Goal: Task Accomplishment & Management: Complete application form

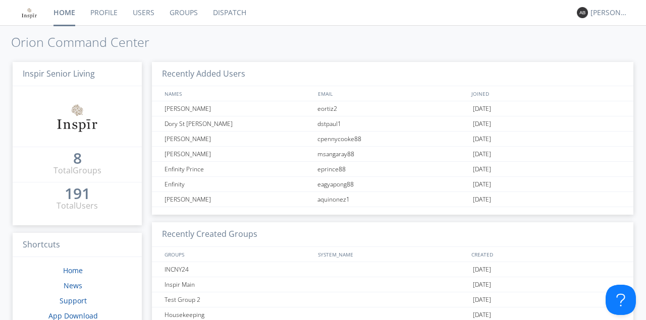
click at [136, 14] on link "Users" at bounding box center [143, 12] width 37 height 25
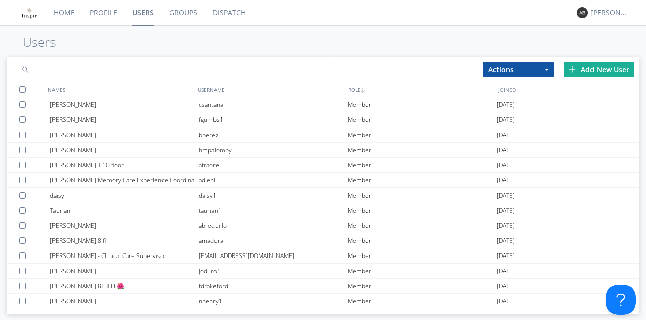
click at [83, 70] on input "text" at bounding box center [176, 69] width 316 height 15
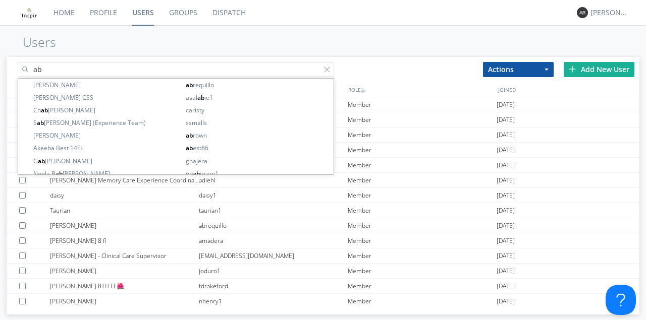
type input "a"
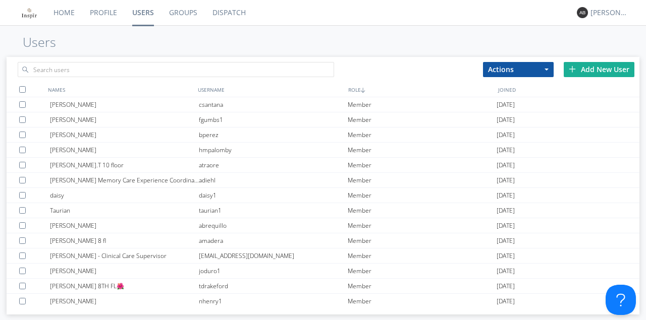
click at [600, 67] on div "Add New User" at bounding box center [598, 69] width 71 height 15
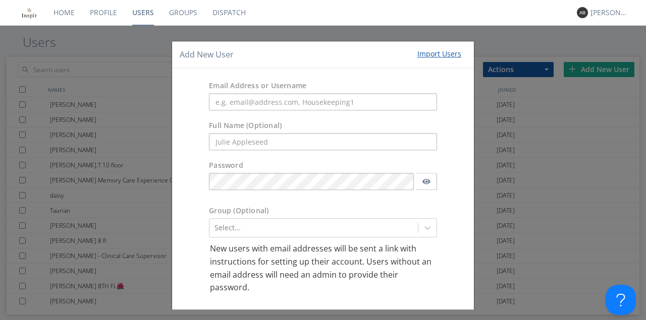
click at [228, 140] on input "text" at bounding box center [323, 142] width 228 height 17
type input "a"
type input "[PERSON_NAME]"
click at [217, 101] on input "text" at bounding box center [323, 102] width 228 height 17
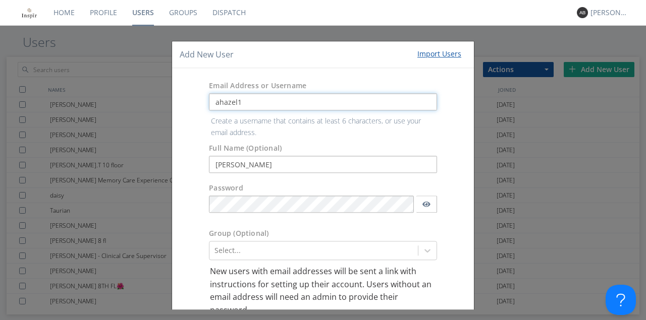
type input "ahazel1"
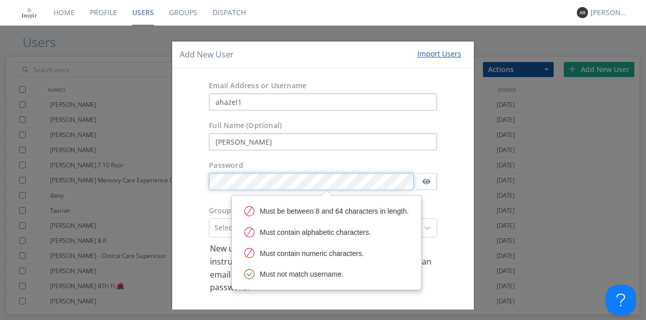
click at [238, 204] on body "Home Profile Users Groups Dispatch [PERSON_NAME] Users Actions Add to Group Del…" at bounding box center [323, 160] width 646 height 320
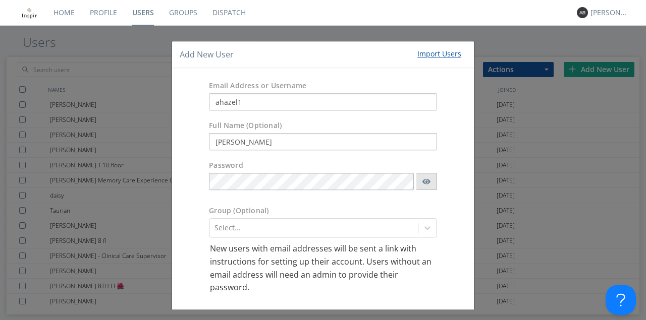
click at [423, 181] on icon "button" at bounding box center [426, 182] width 8 height 6
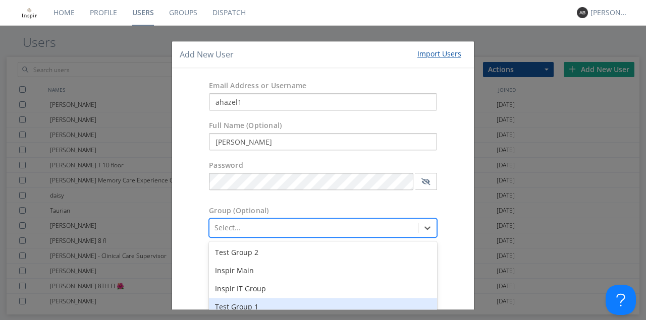
click at [253, 225] on div "option Test Group 1 focused, 4 of 8. 8 results available. Use Up and Down to ch…" at bounding box center [323, 228] width 228 height 19
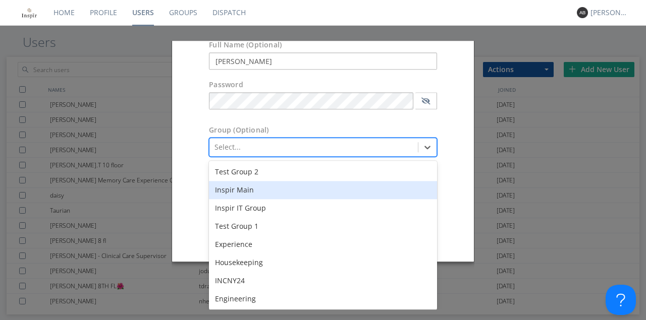
click at [256, 193] on div "Inspir Main" at bounding box center [323, 191] width 228 height 18
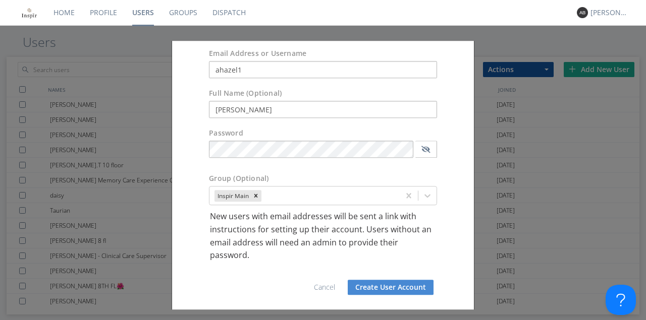
click at [397, 287] on button "Create User Account" at bounding box center [391, 287] width 86 height 15
